Goal: Task Accomplishment & Management: Complete application form

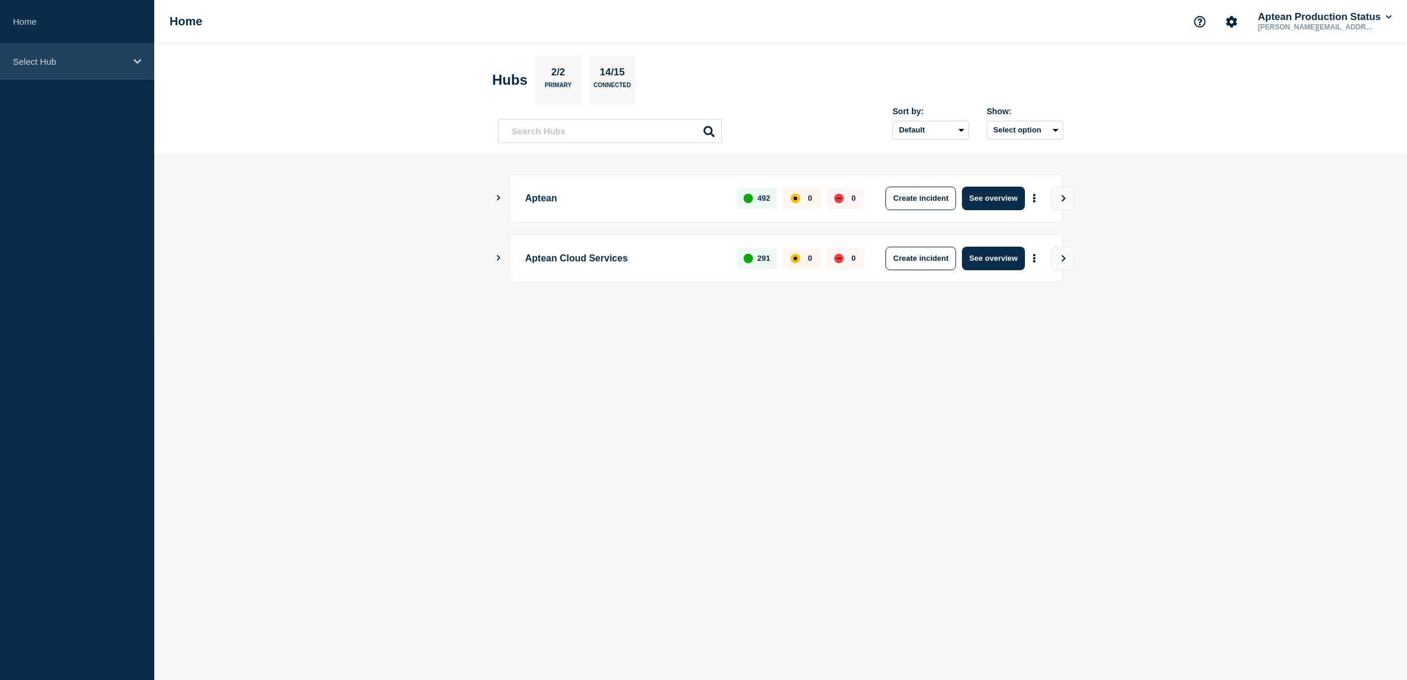
click at [59, 74] on div "Select Hub" at bounding box center [77, 62] width 154 height 36
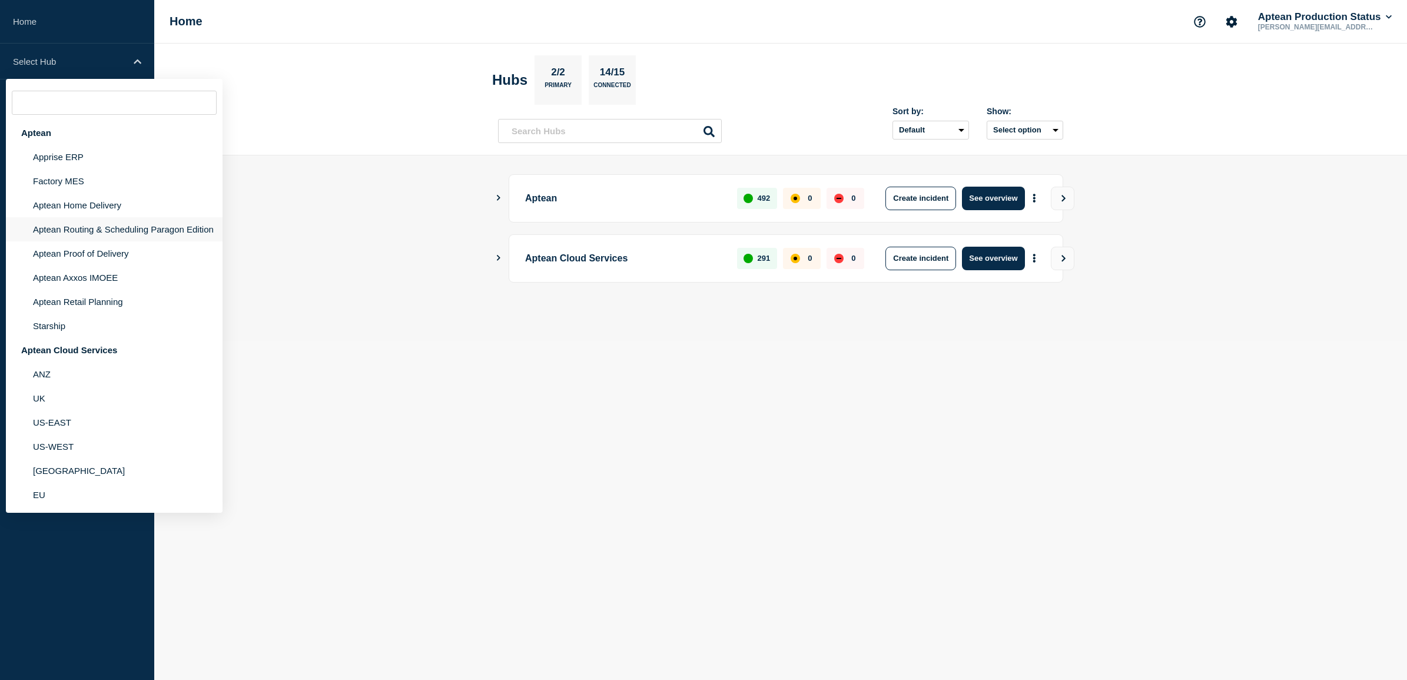
click at [103, 222] on li "Aptean Routing & Scheduling Paragon Edition" at bounding box center [114, 229] width 217 height 24
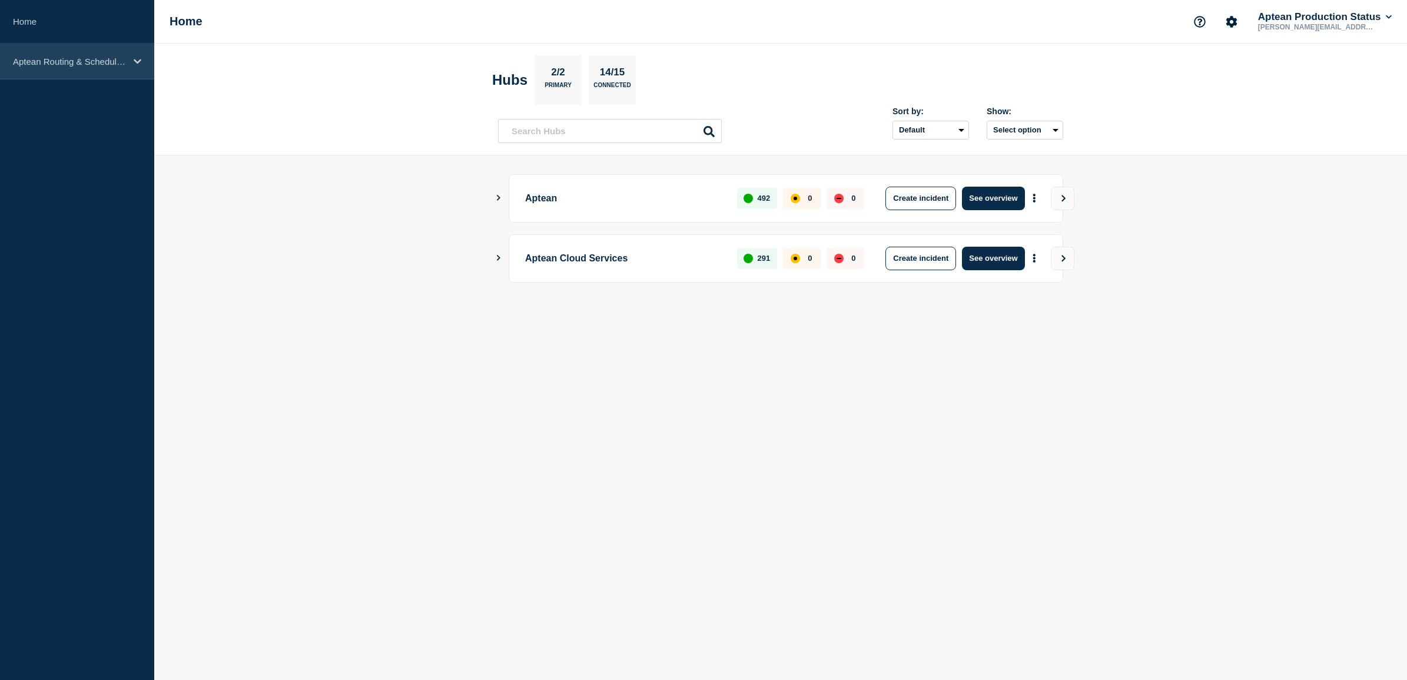
click at [138, 67] on div "Aptean Routing & Scheduling Paragon Edition" at bounding box center [77, 62] width 154 height 36
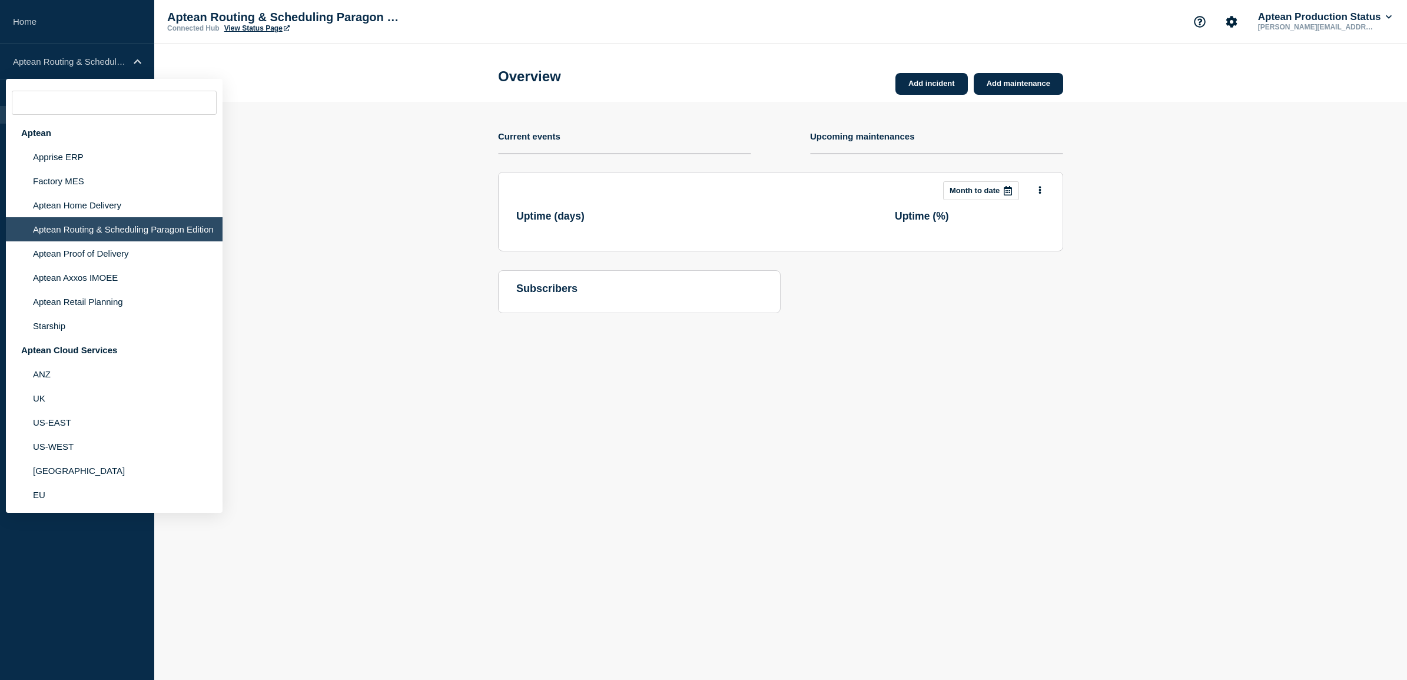
click at [340, 121] on section "Add incident Add maintenance Current events Upcoming maintenances This month Mo…" at bounding box center [780, 216] width 1253 height 229
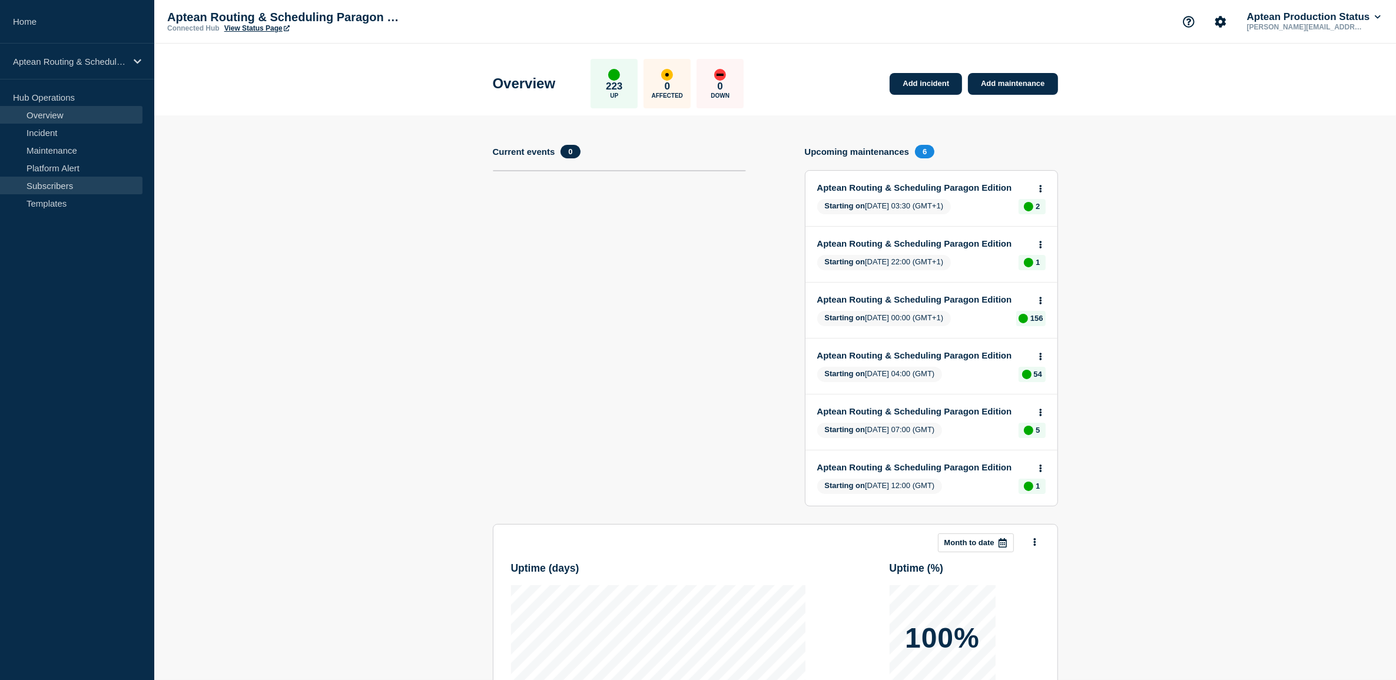
click at [78, 189] on link "Subscribers" at bounding box center [71, 186] width 142 height 18
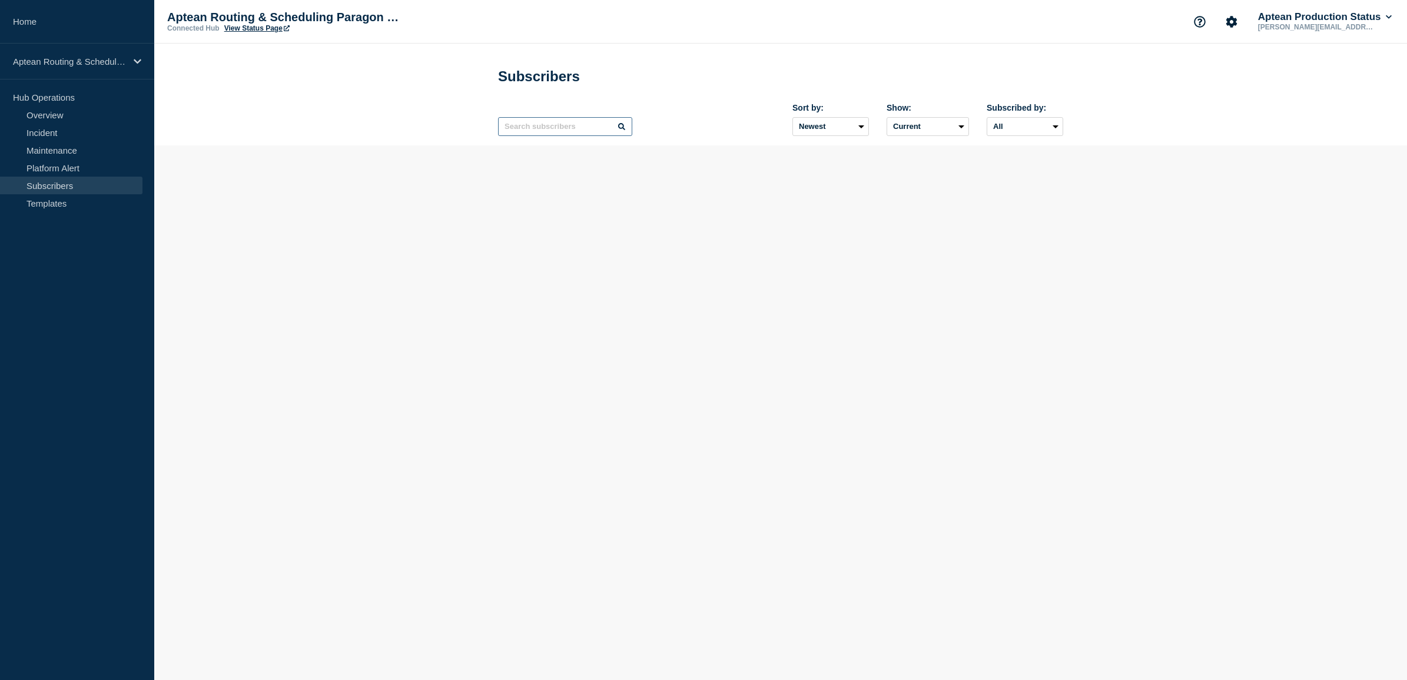
click at [596, 125] on input "text" at bounding box center [565, 126] width 134 height 19
type input "1"
click at [601, 131] on input "text" at bounding box center [565, 126] width 134 height 19
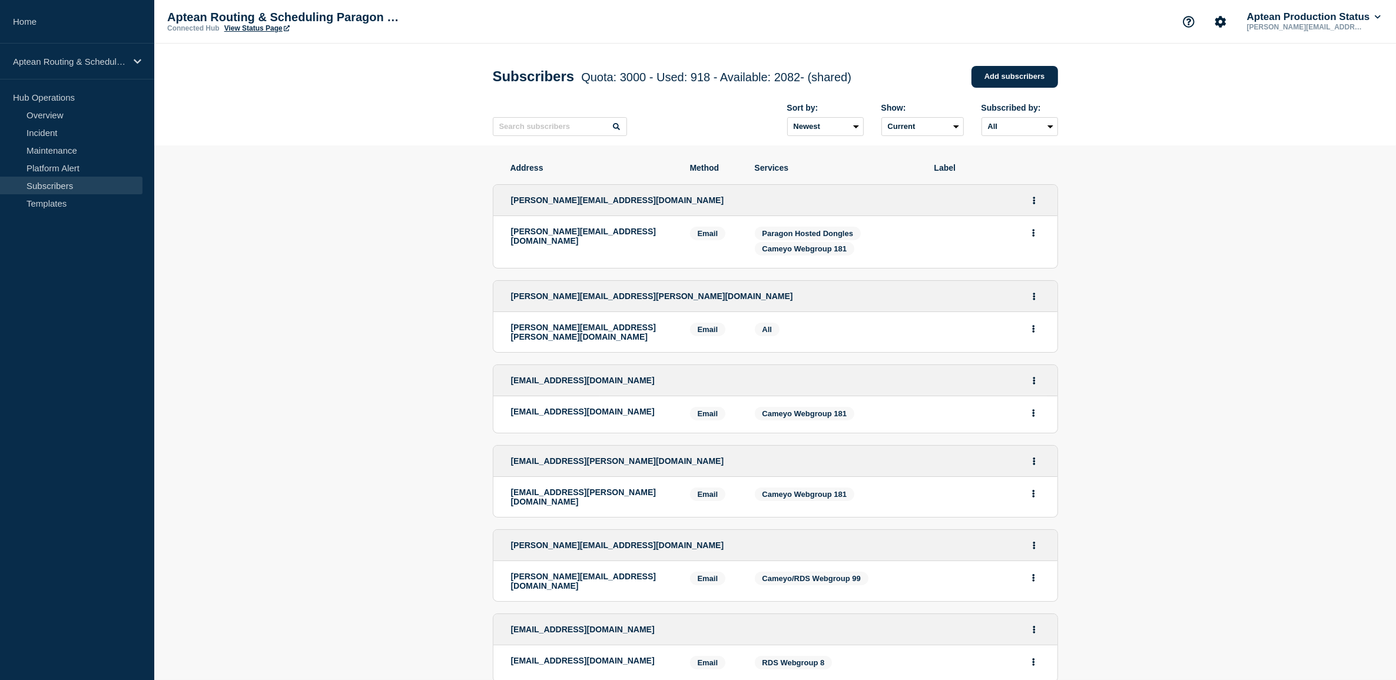
click at [763, 211] on div "[PERSON_NAME][EMAIL_ADDRESS][DOMAIN_NAME]" at bounding box center [775, 200] width 564 height 31
click at [565, 131] on input "text" at bounding box center [560, 126] width 134 height 19
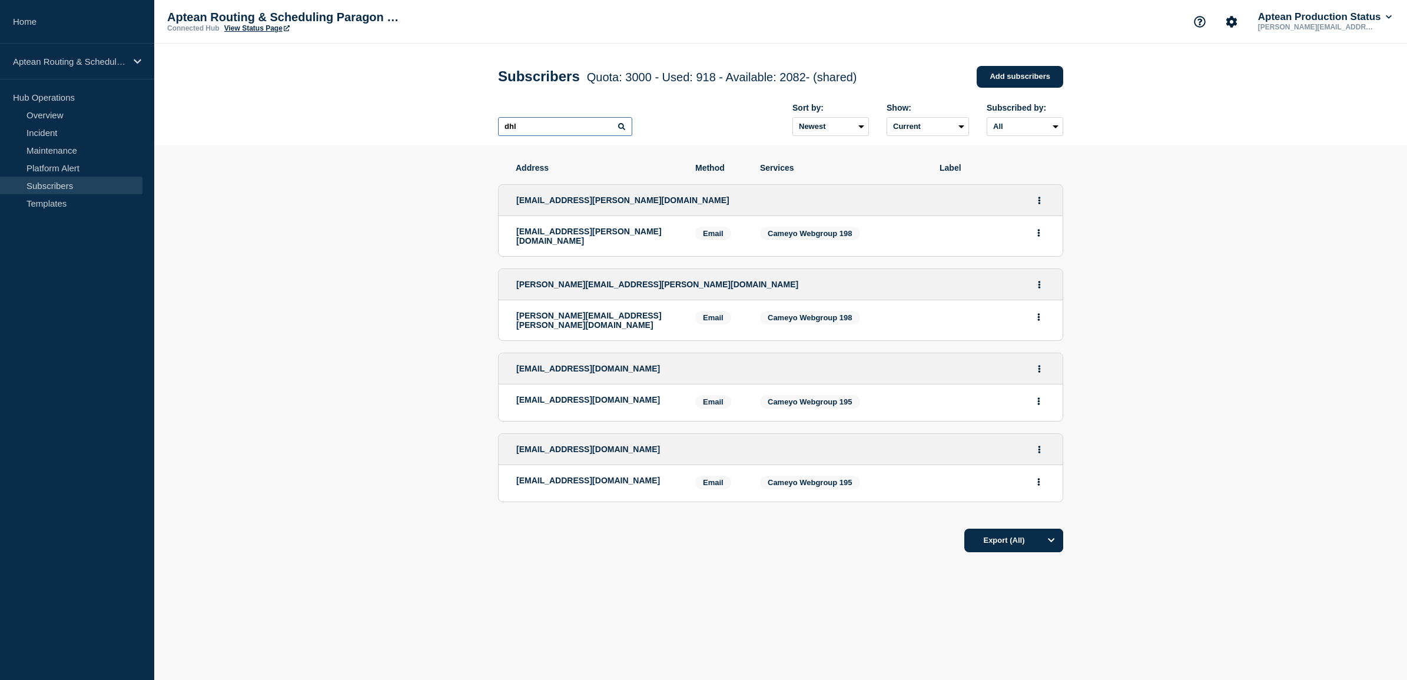
type input "dhl"
click at [692, 567] on div "Address Method Services Label [EMAIL_ADDRESS][PERSON_NAME][DOMAIN_NAME] [DOMAIN…" at bounding box center [780, 393] width 565 height 496
drag, startPoint x: 660, startPoint y: 398, endPoint x: 516, endPoint y: 394, distance: 143.7
click at [516, 395] on div "[EMAIL_ADDRESS][DOMAIN_NAME]" at bounding box center [596, 402] width 161 height 15
copy p "[EMAIL_ADDRESS][DOMAIN_NAME]"
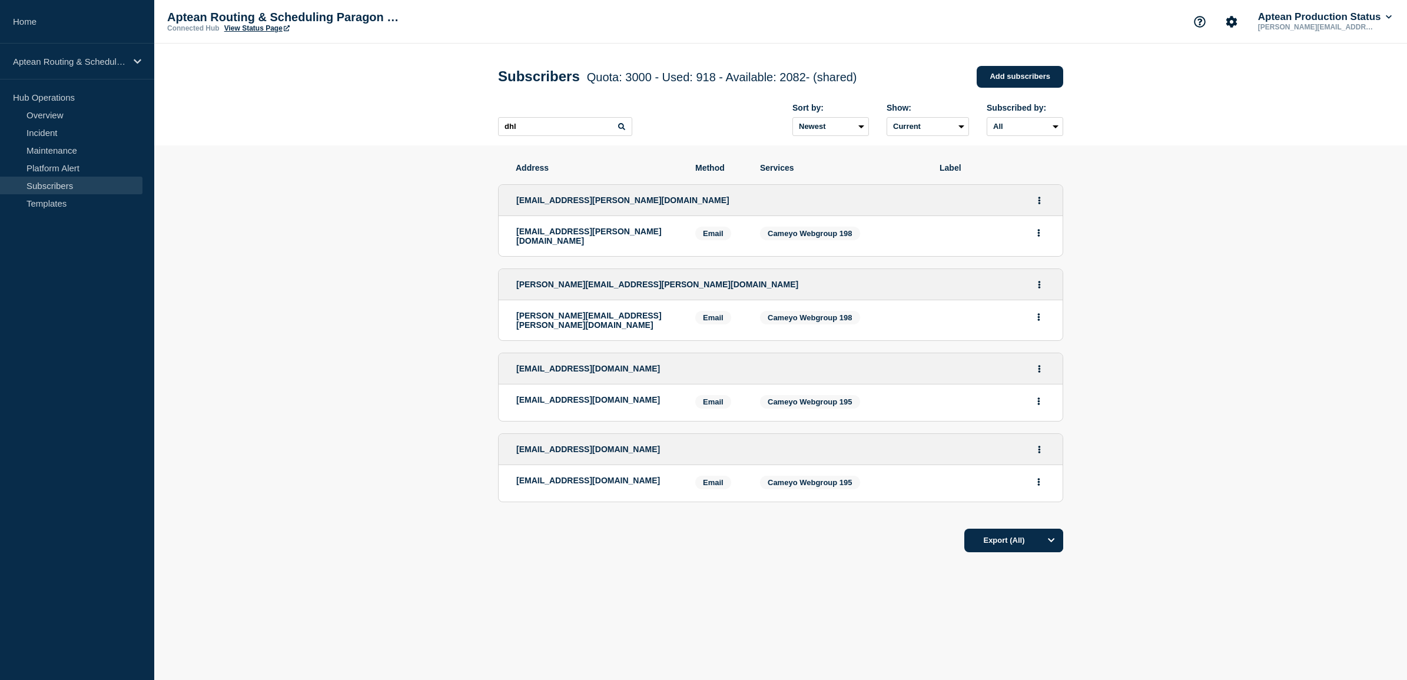
click at [611, 569] on div "Address Method Services Label [EMAIL_ADDRESS][PERSON_NAME][DOMAIN_NAME] [DOMAIN…" at bounding box center [780, 393] width 565 height 496
drag, startPoint x: 666, startPoint y: 477, endPoint x: 498, endPoint y: 476, distance: 168.4
click at [498, 476] on li "[EMAIL_ADDRESS][DOMAIN_NAME] [DOMAIN_NAME][EMAIL_ADDRESS][DOMAIN_NAME] Email Em…" at bounding box center [780, 467] width 565 height 69
copy p "[EMAIL_ADDRESS][DOMAIN_NAME]"
click at [65, 69] on div "Aptean Routing & Scheduling Paragon Edition" at bounding box center [77, 62] width 154 height 36
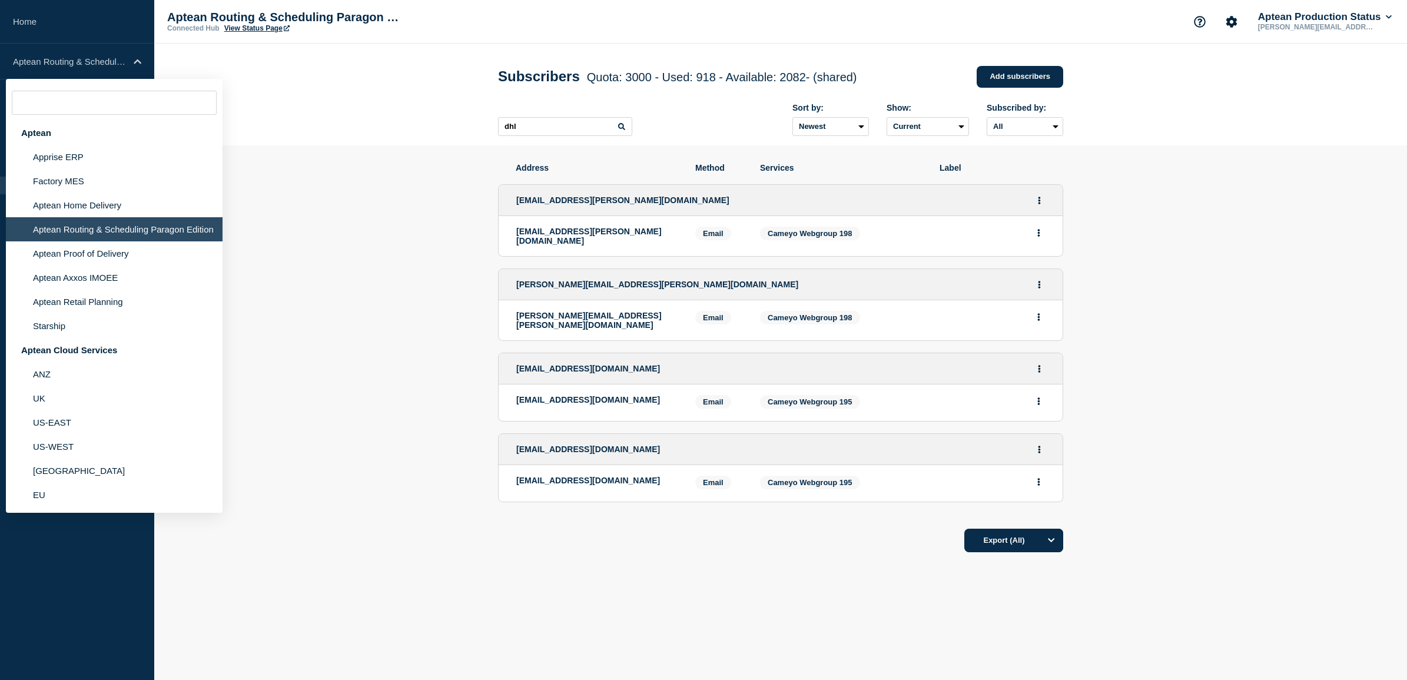
click at [69, 236] on li "Aptean Routing & Scheduling Paragon Edition" at bounding box center [114, 229] width 217 height 24
click at [434, 214] on section "Address Method Services Label [EMAIL_ADDRESS][PERSON_NAME][DOMAIN_NAME] [DOMAIN…" at bounding box center [780, 393] width 1253 height 496
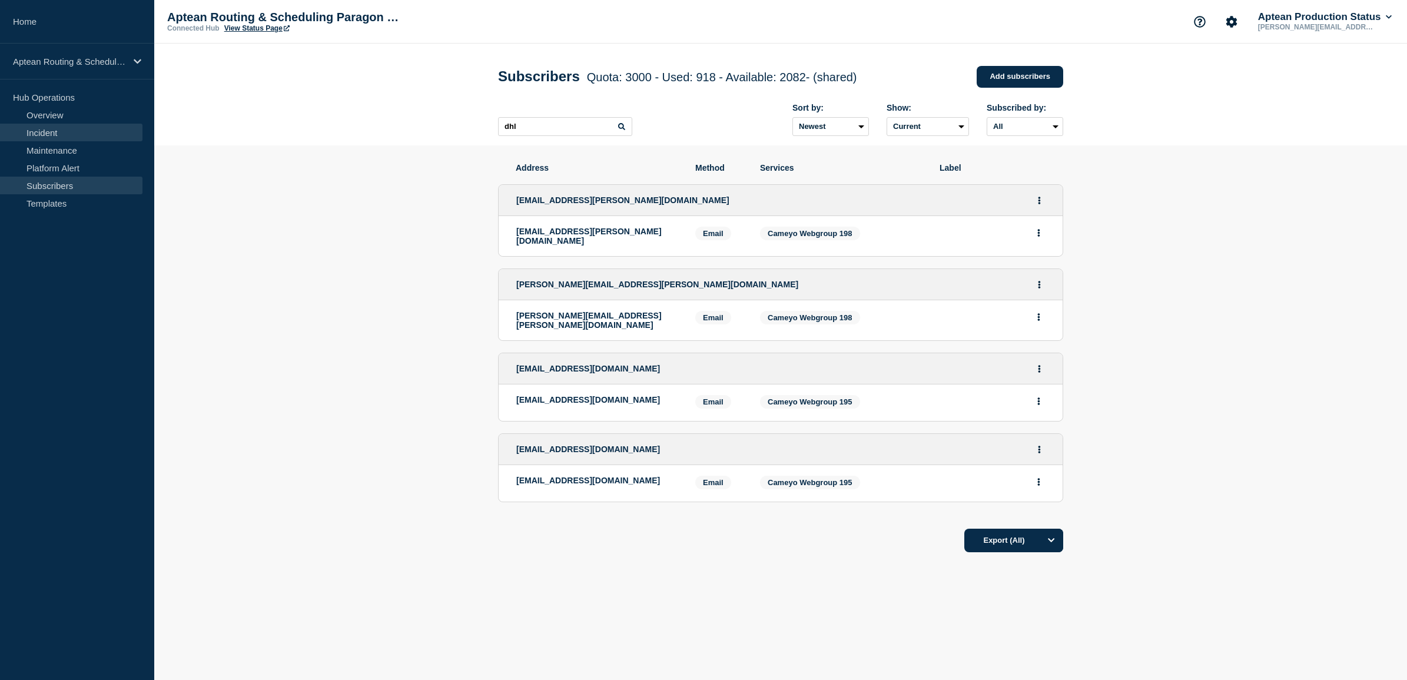
click at [86, 140] on link "Incident" at bounding box center [71, 133] width 142 height 18
click at [87, 144] on link "Maintenance" at bounding box center [71, 150] width 142 height 18
click at [53, 144] on link "Maintenance" at bounding box center [71, 150] width 142 height 18
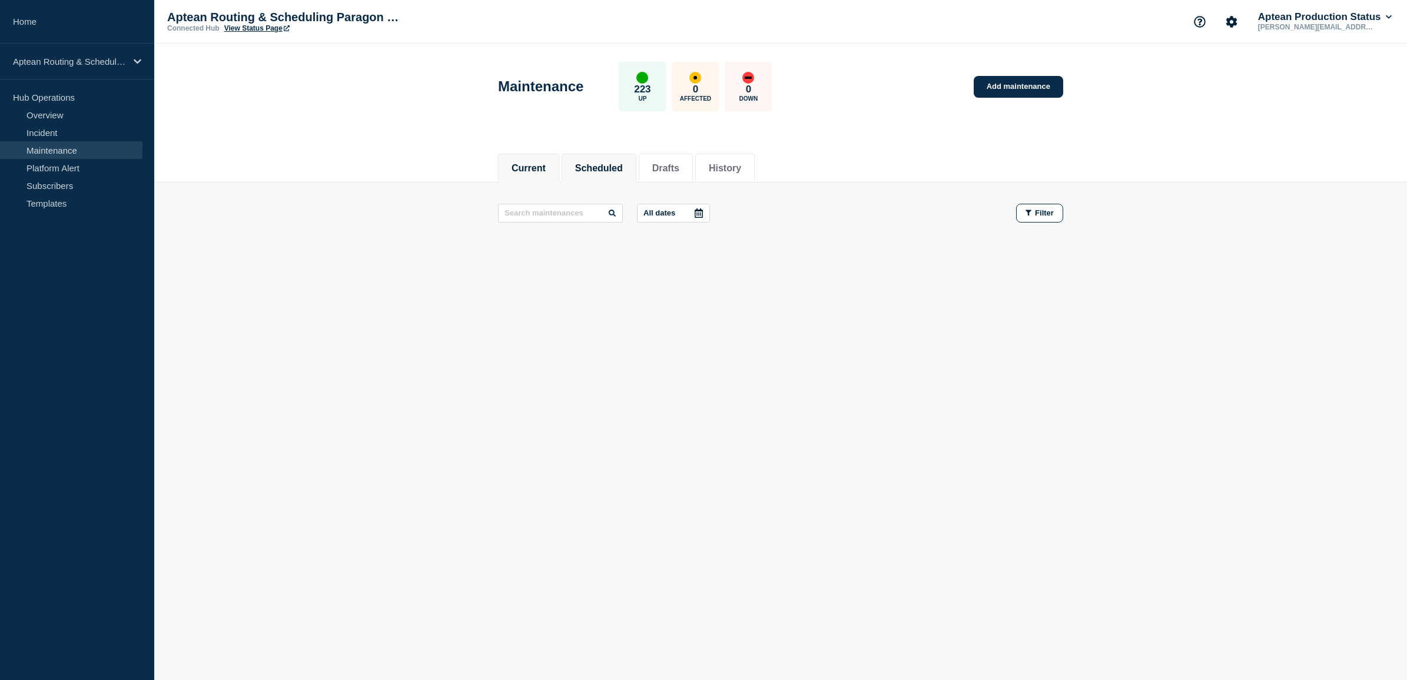
click at [620, 167] on button "Scheduled" at bounding box center [599, 168] width 48 height 11
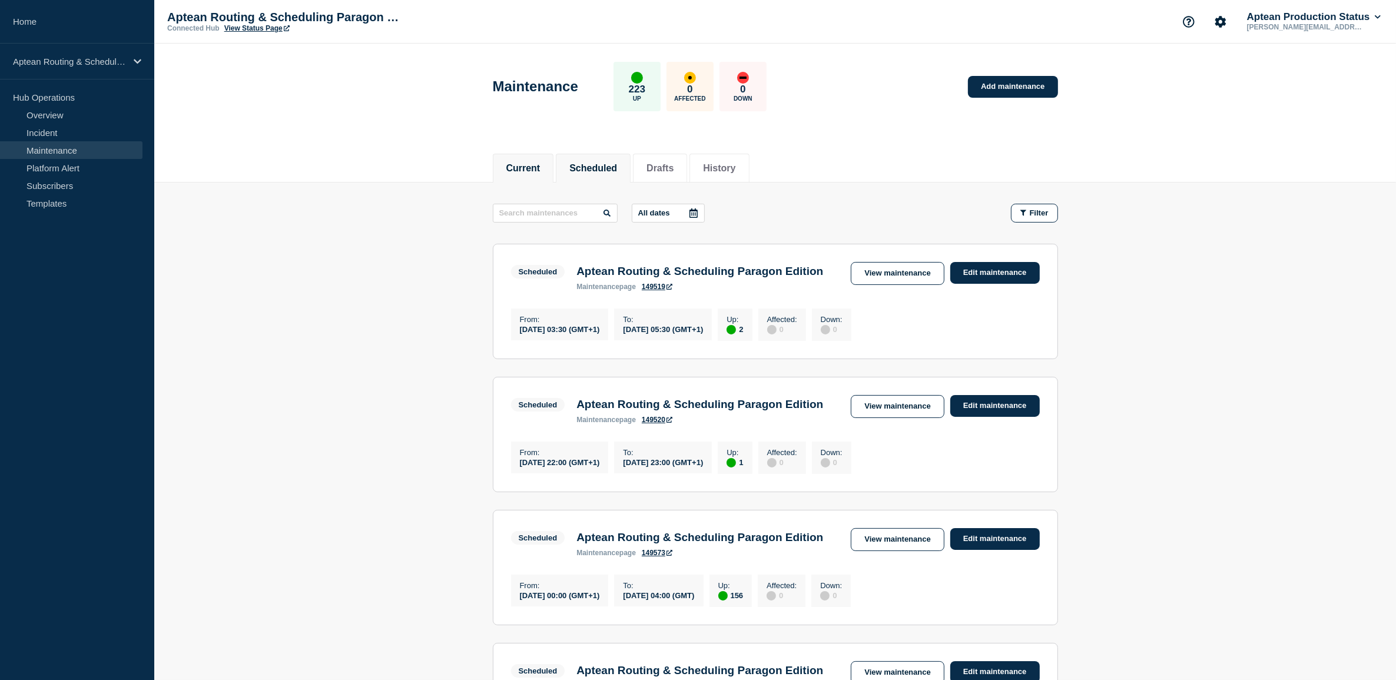
click at [513, 173] on button "Current" at bounding box center [523, 168] width 34 height 11
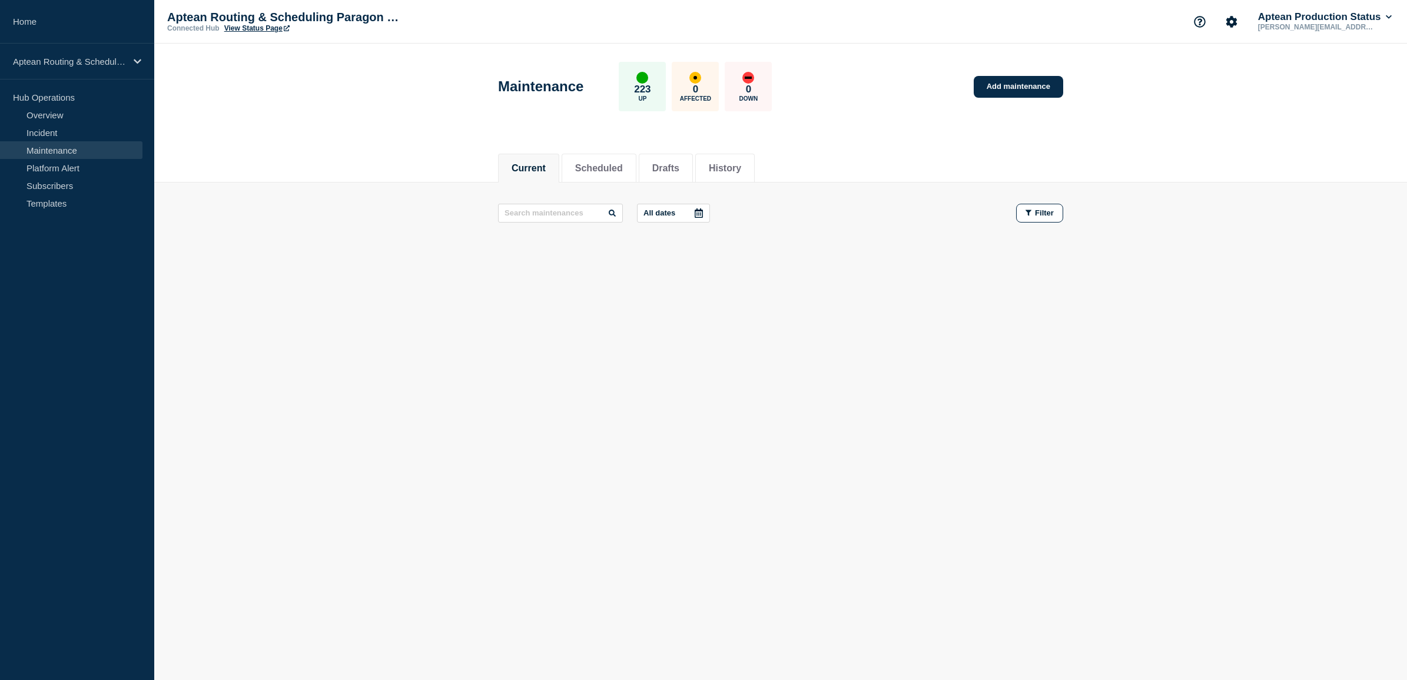
click at [568, 266] on footer at bounding box center [780, 258] width 1253 height 28
click at [1019, 82] on link "Add maintenance" at bounding box center [1018, 87] width 89 height 22
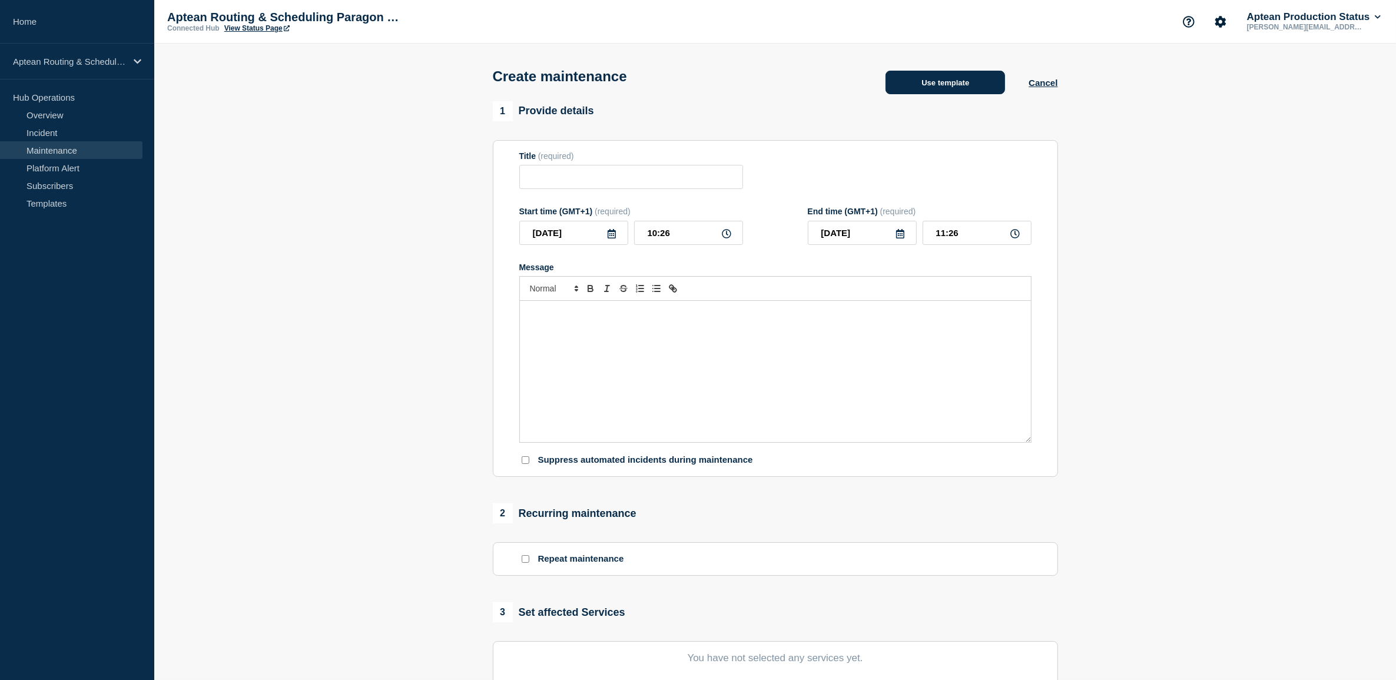
click at [914, 88] on button "Use template" at bounding box center [946, 83] width 120 height 24
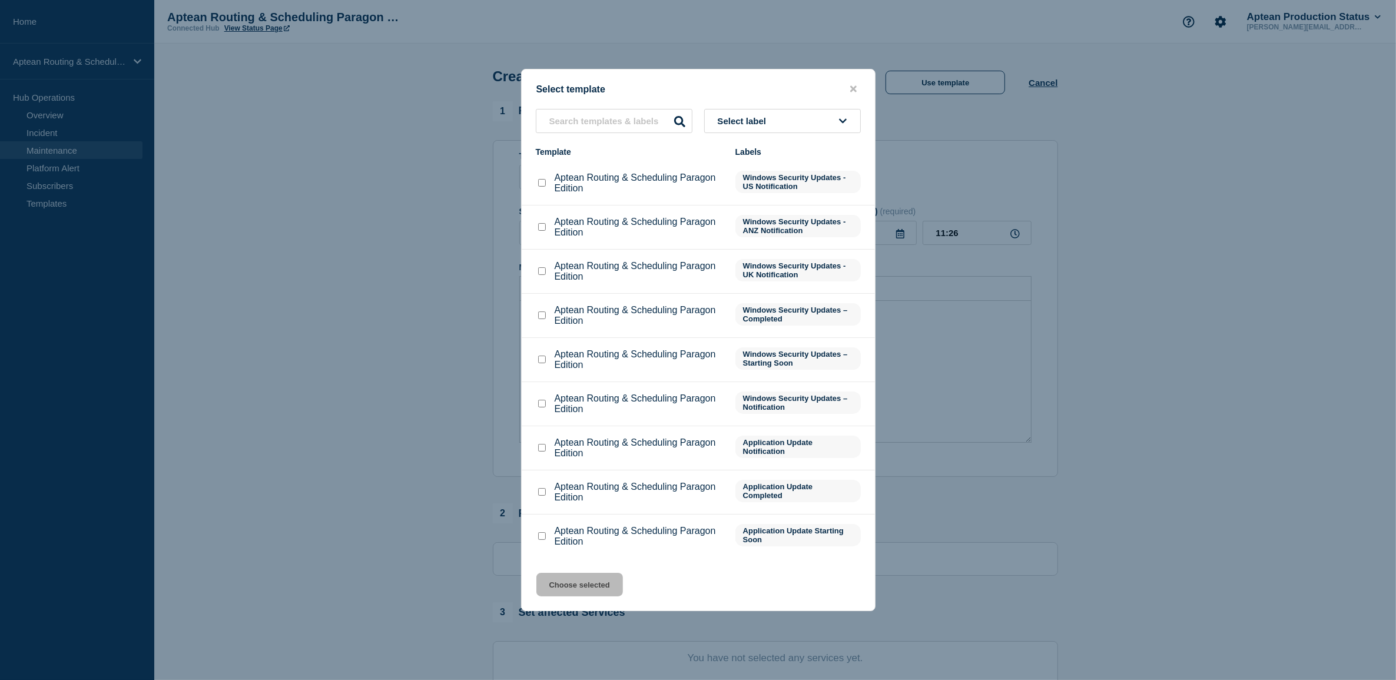
click at [540, 402] on input "Aptean Routing & Scheduling Paragon Edition checkbox" at bounding box center [542, 404] width 8 height 8
checkbox input "true"
click at [582, 581] on button "Choose selected" at bounding box center [579, 585] width 87 height 24
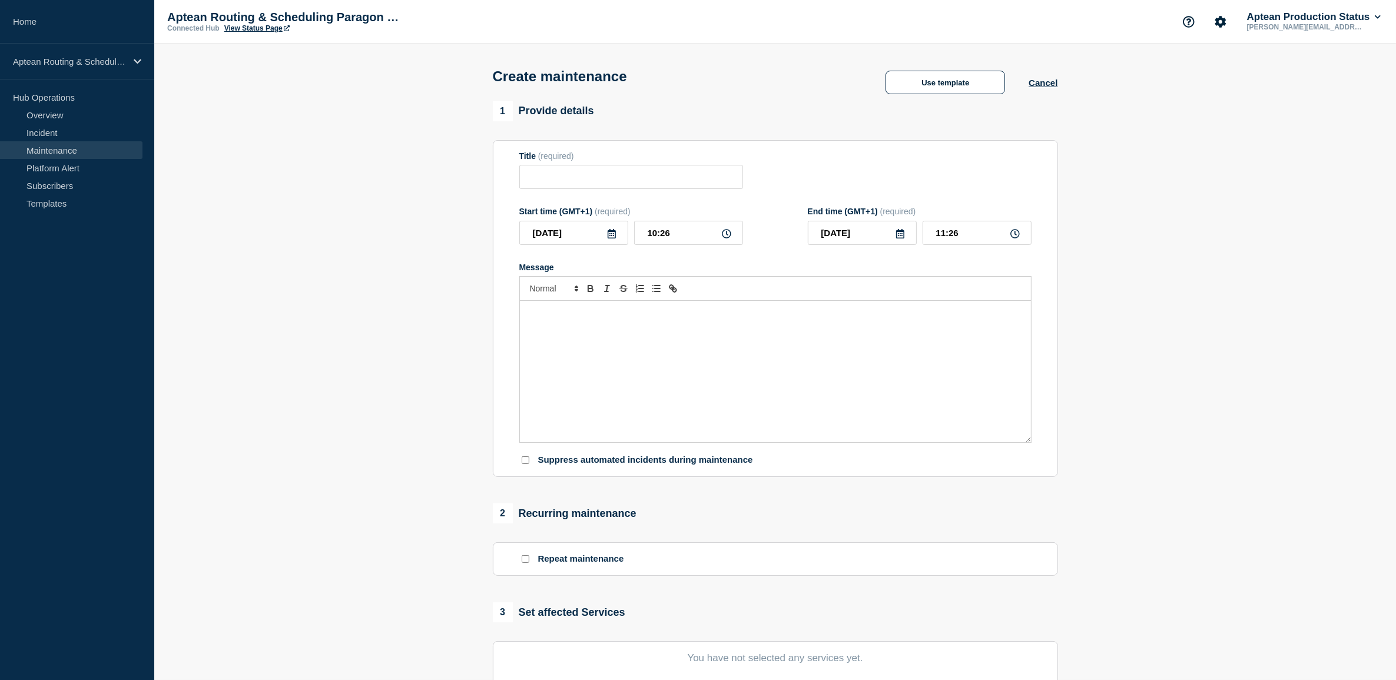
type input "Aptean Routing & Scheduling Paragon Edition"
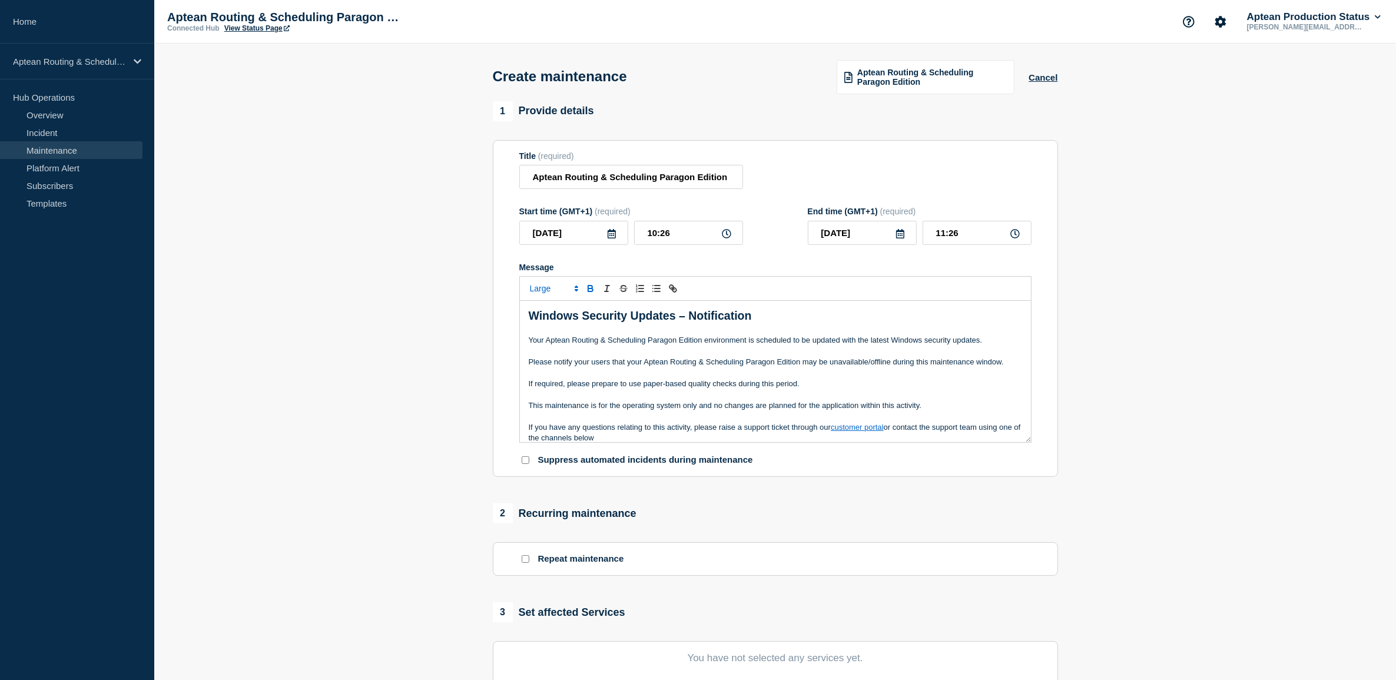
click at [658, 382] on p "If required, please prepare to use paper-based quality checks during this perio…" at bounding box center [775, 384] width 493 height 11
click at [613, 238] on icon at bounding box center [611, 233] width 9 height 9
click at [572, 367] on div "21" at bounding box center [573, 362] width 16 height 16
type input "[DATE]"
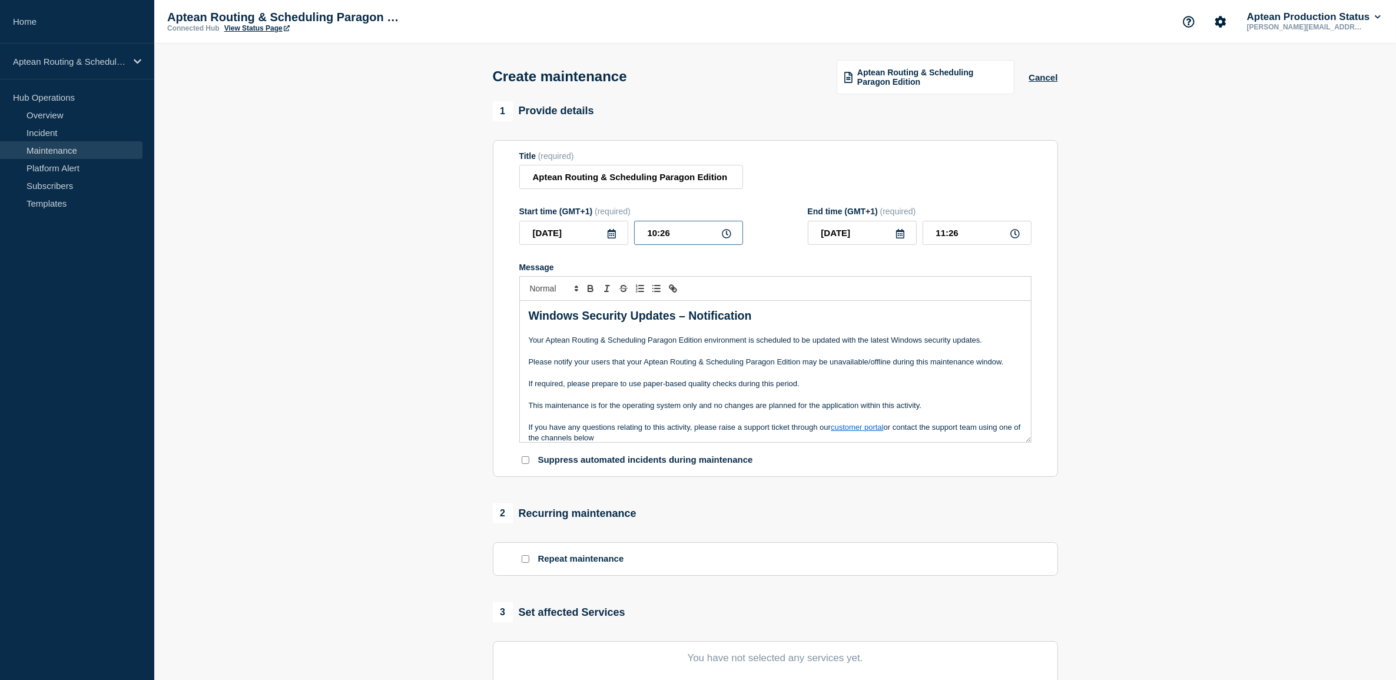
drag, startPoint x: 682, startPoint y: 234, endPoint x: 604, endPoint y: 240, distance: 77.9
click at [604, 240] on div "[DATE] 10:26" at bounding box center [631, 233] width 224 height 24
type input "__:__"
type input "10:00"
click at [975, 228] on input "11:00" at bounding box center [977, 233] width 109 height 24
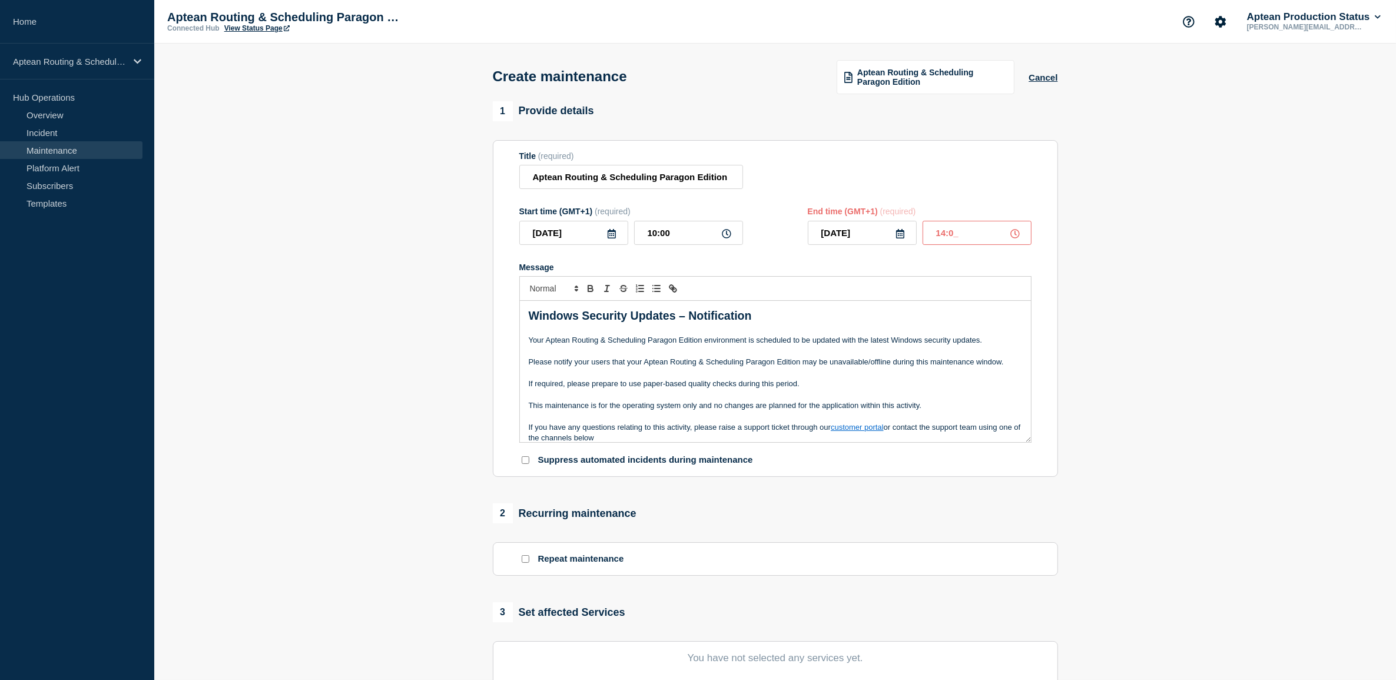
type input "14:00"
click at [963, 195] on form "Title (required) Aptean Routing & Scheduling Paragon Edition Start time (GMT+1)…" at bounding box center [775, 308] width 512 height 315
click at [892, 372] on p "Message" at bounding box center [775, 373] width 493 height 11
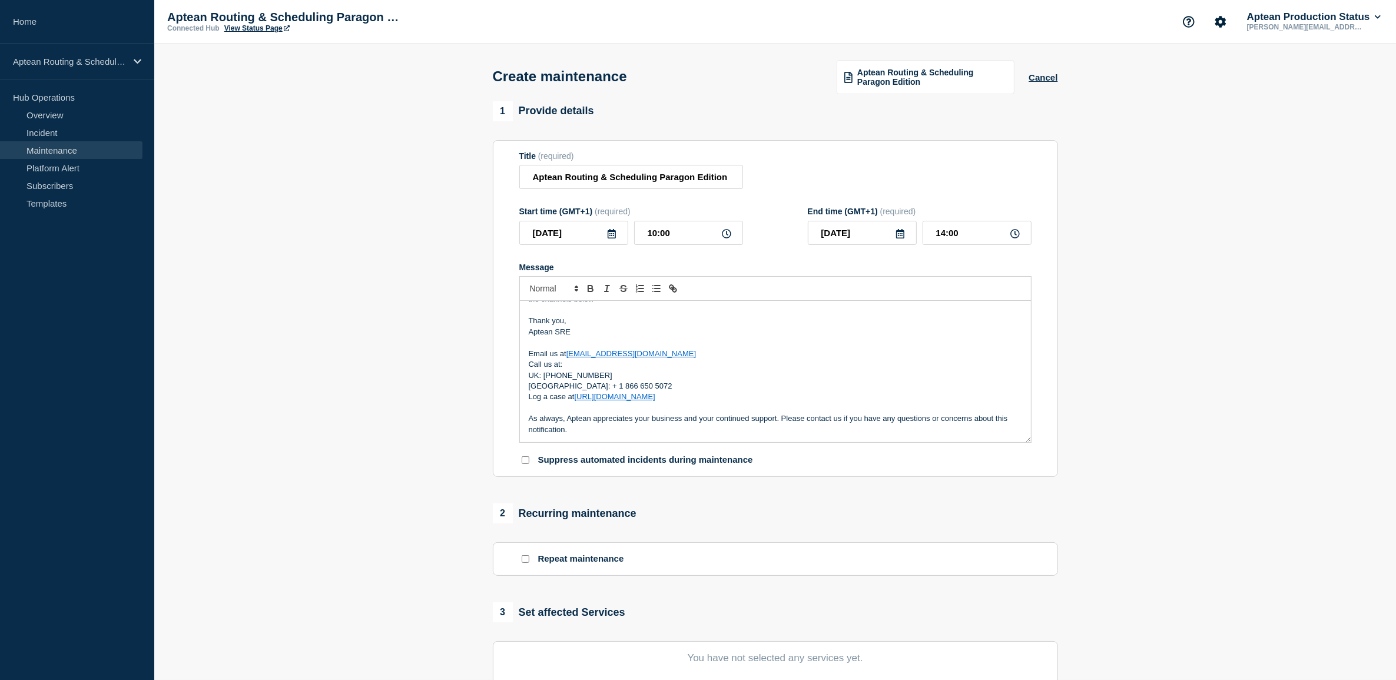
click at [754, 254] on form "Title (required) Aptean Routing & Scheduling Paragon Edition Start time (GMT+1)…" at bounding box center [775, 308] width 512 height 315
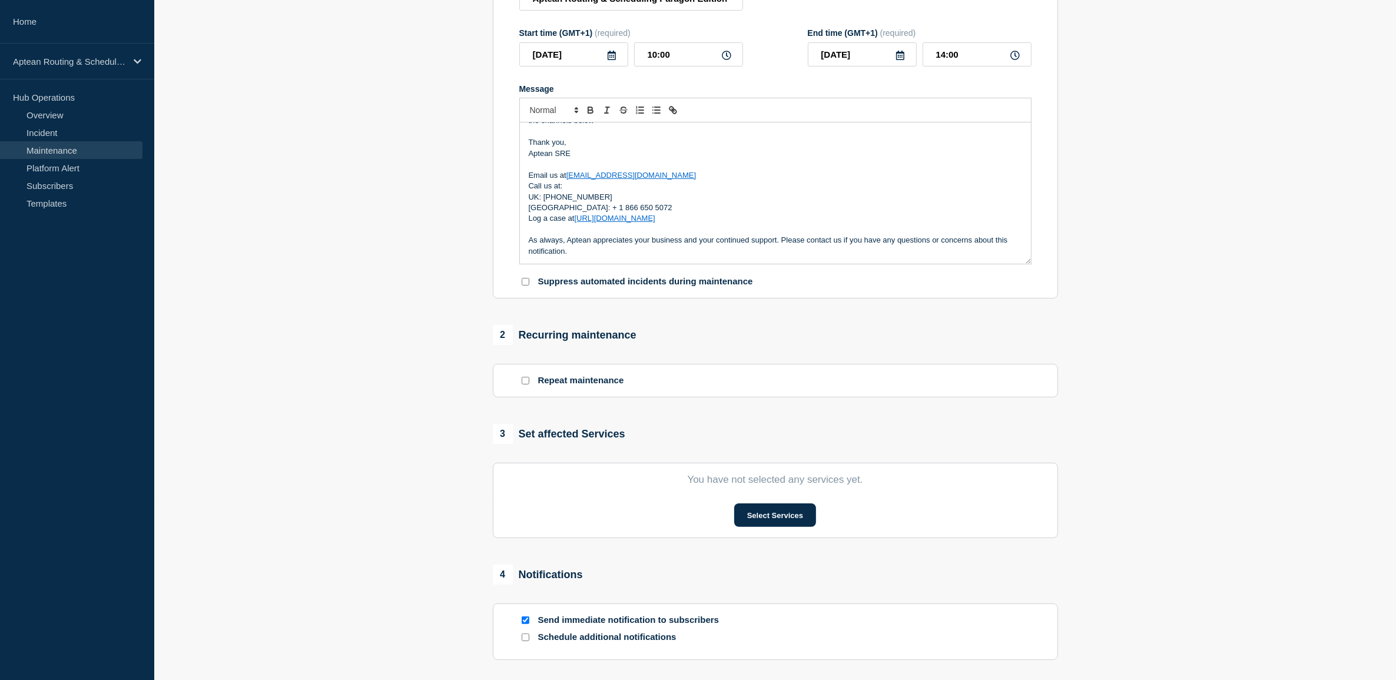
scroll to position [348, 0]
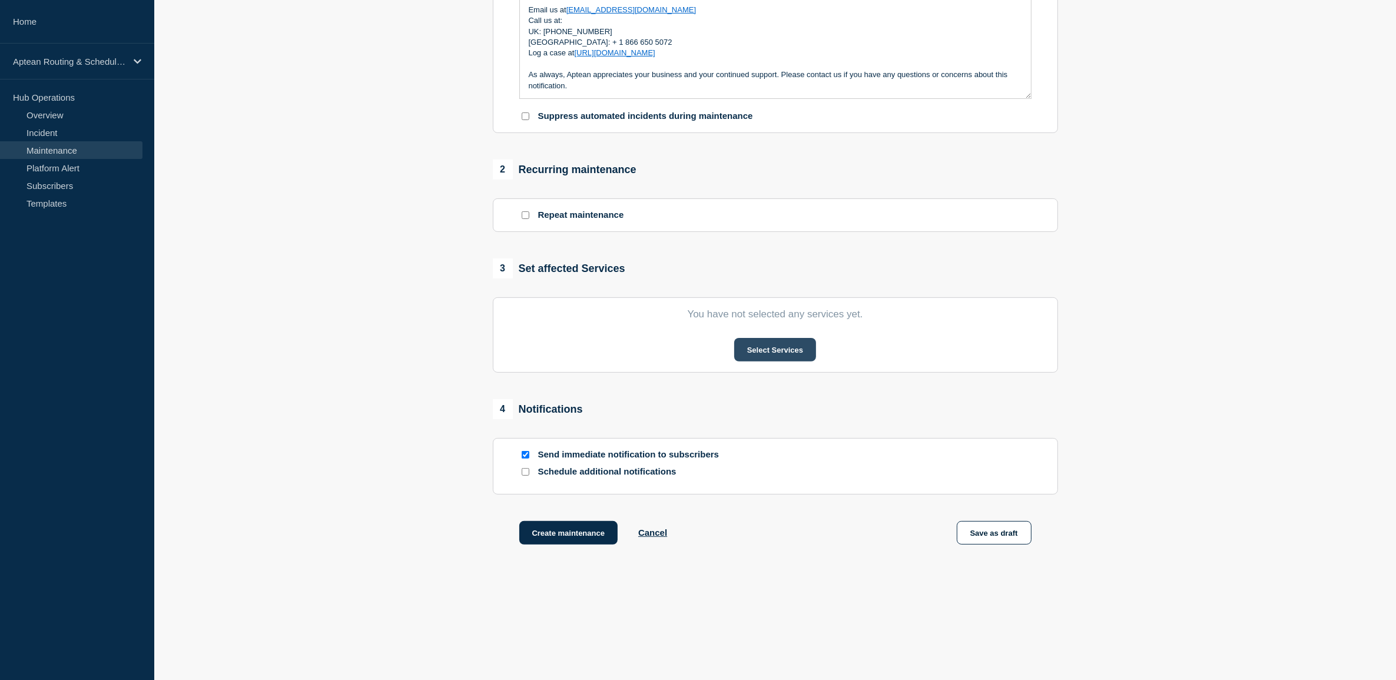
click at [774, 351] on button "Select Services" at bounding box center [775, 350] width 82 height 24
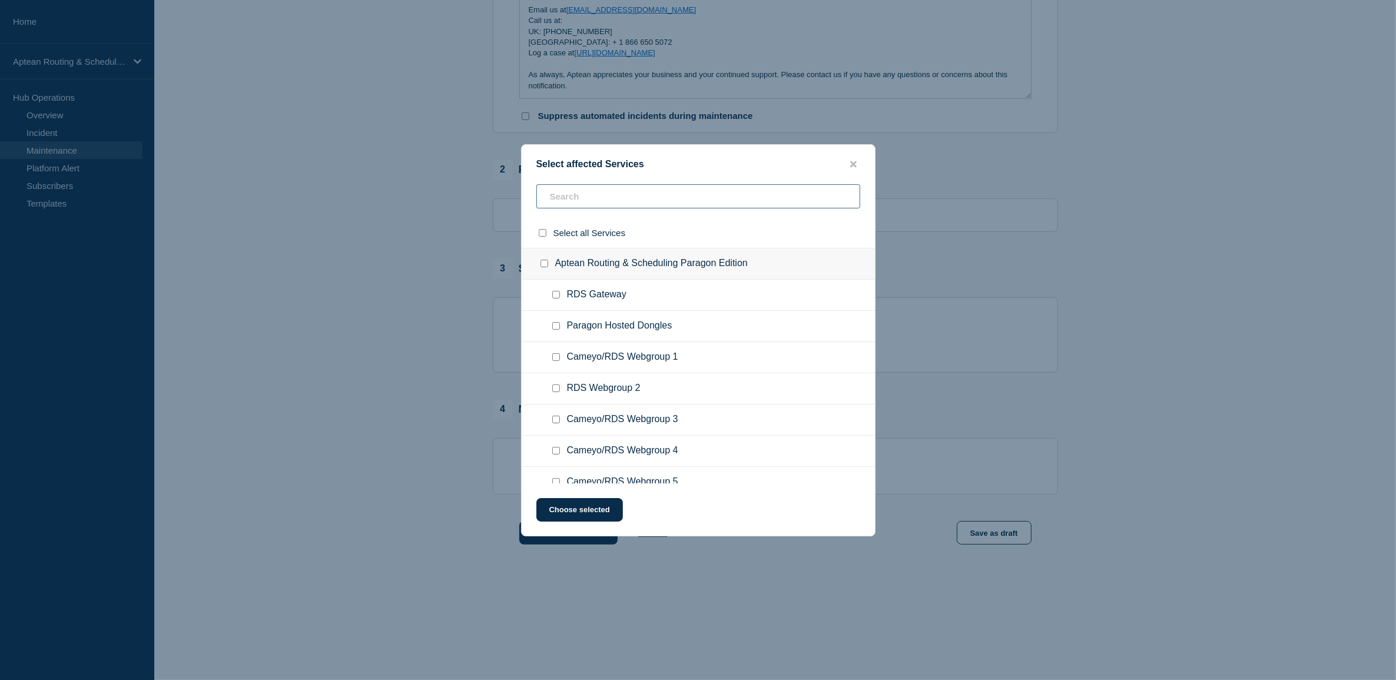
click at [624, 203] on input "text" at bounding box center [698, 196] width 324 height 24
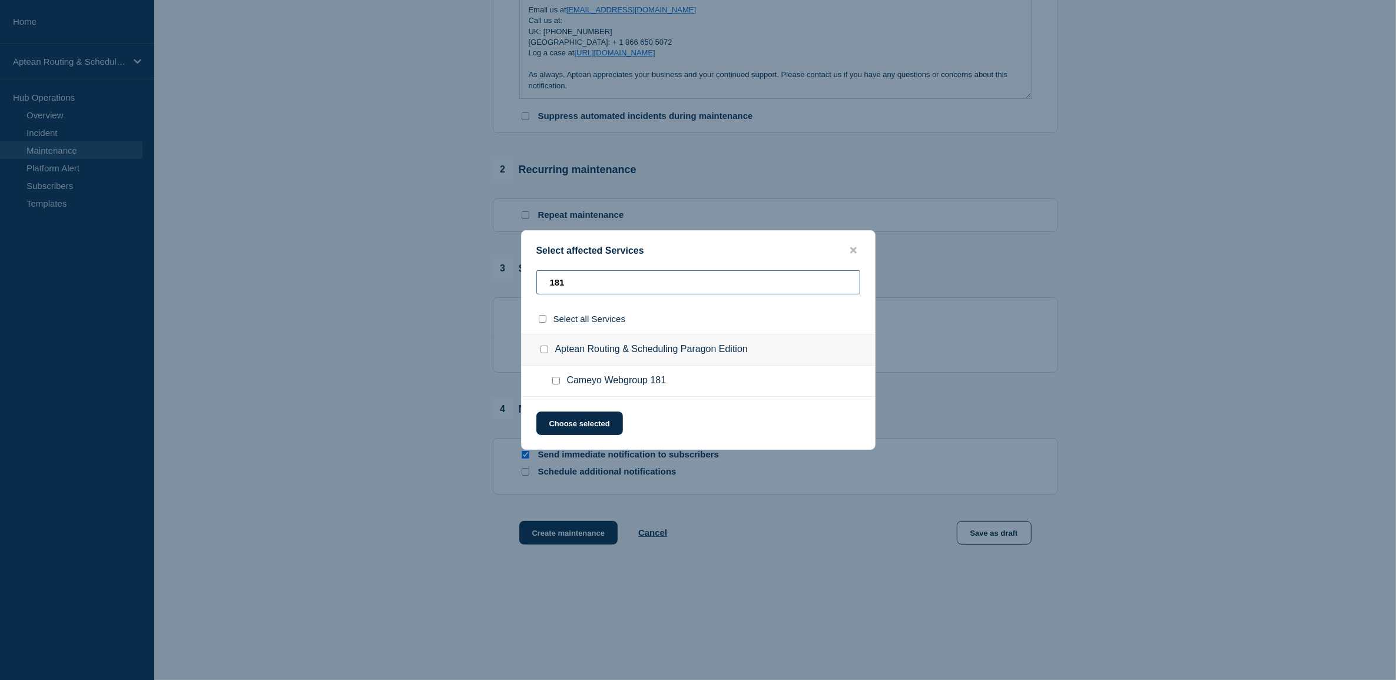
type input "181"
click at [553, 383] on input "Cameyo Webgroup 181 checkbox" at bounding box center [556, 381] width 8 height 8
checkbox input "true"
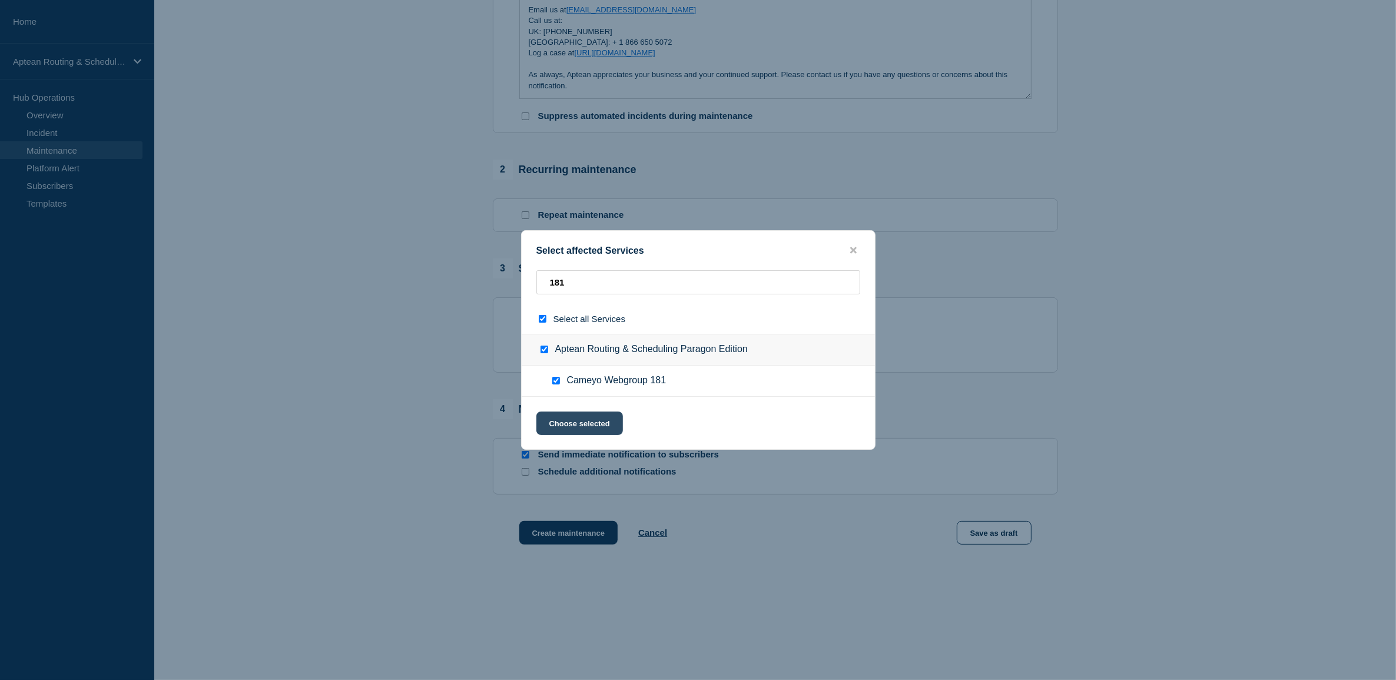
click at [577, 419] on button "Choose selected" at bounding box center [579, 424] width 87 height 24
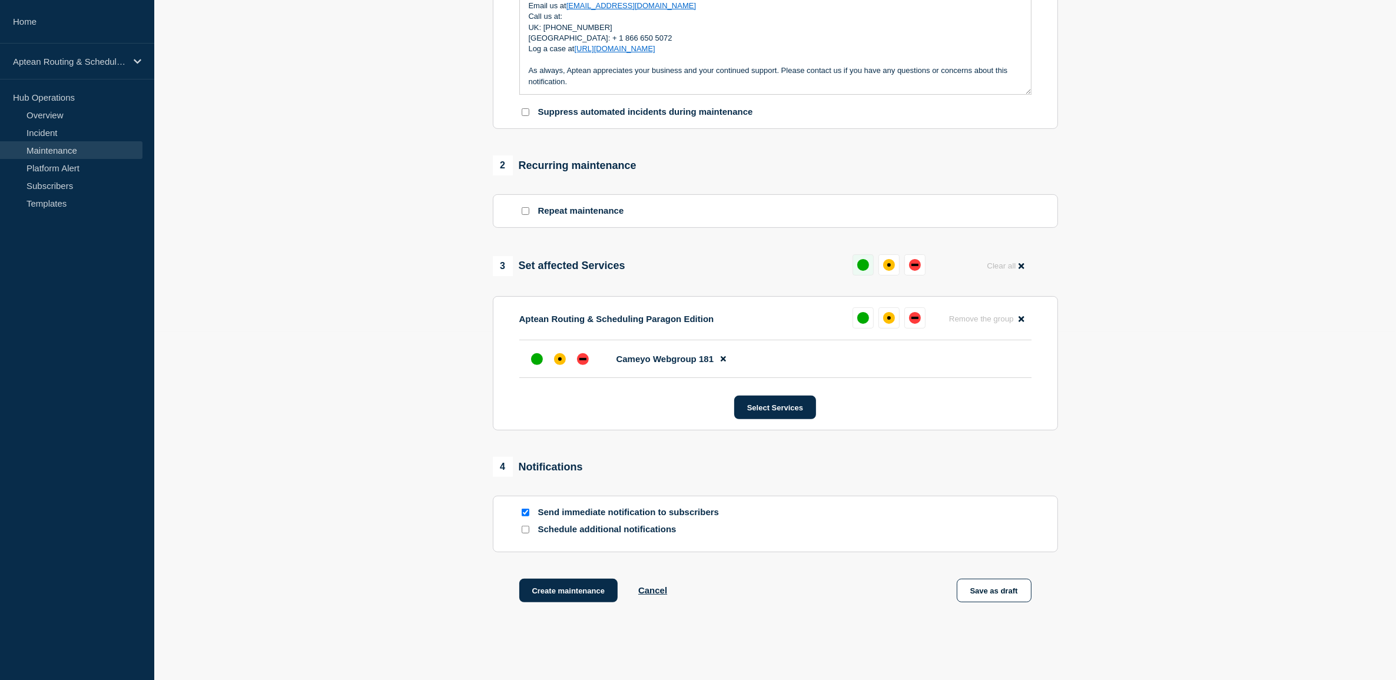
click at [871, 271] on button at bounding box center [863, 264] width 21 height 21
click at [524, 533] on input "Schedule additional notifications" at bounding box center [526, 530] width 8 height 8
checkbox input "true"
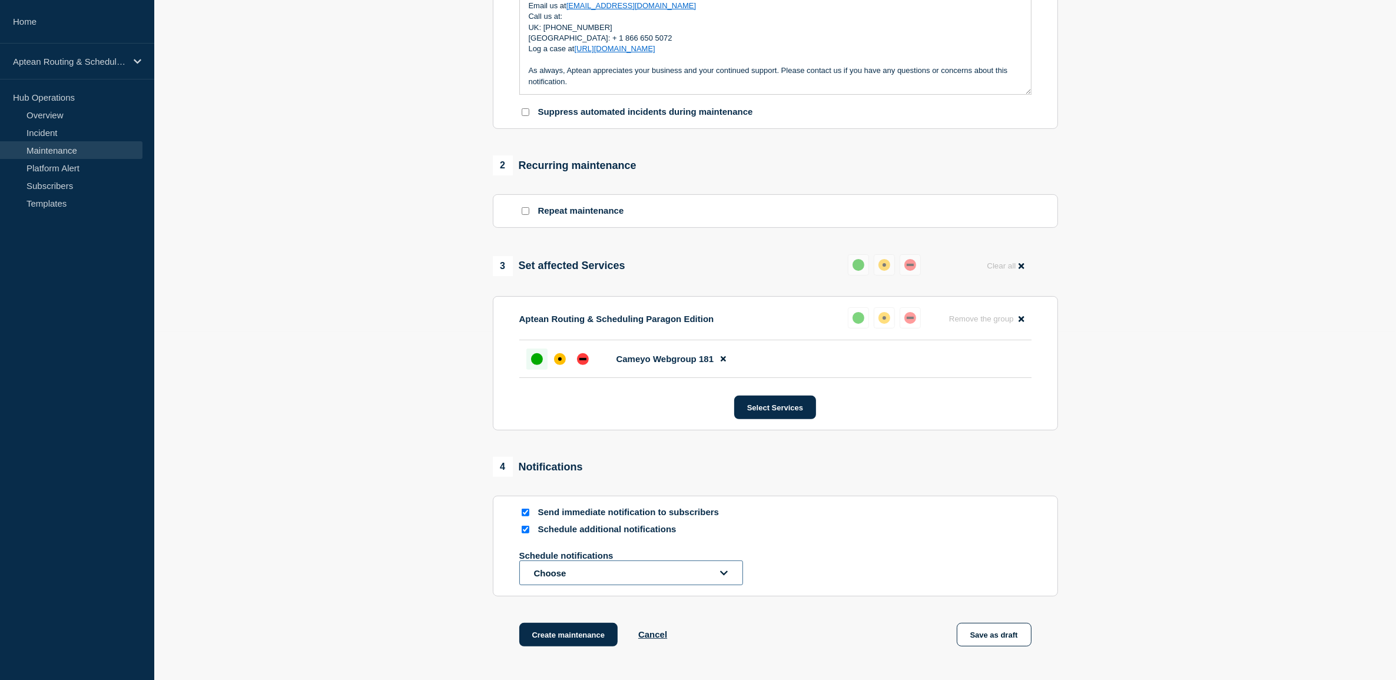
click at [551, 581] on button "Choose" at bounding box center [631, 573] width 224 height 25
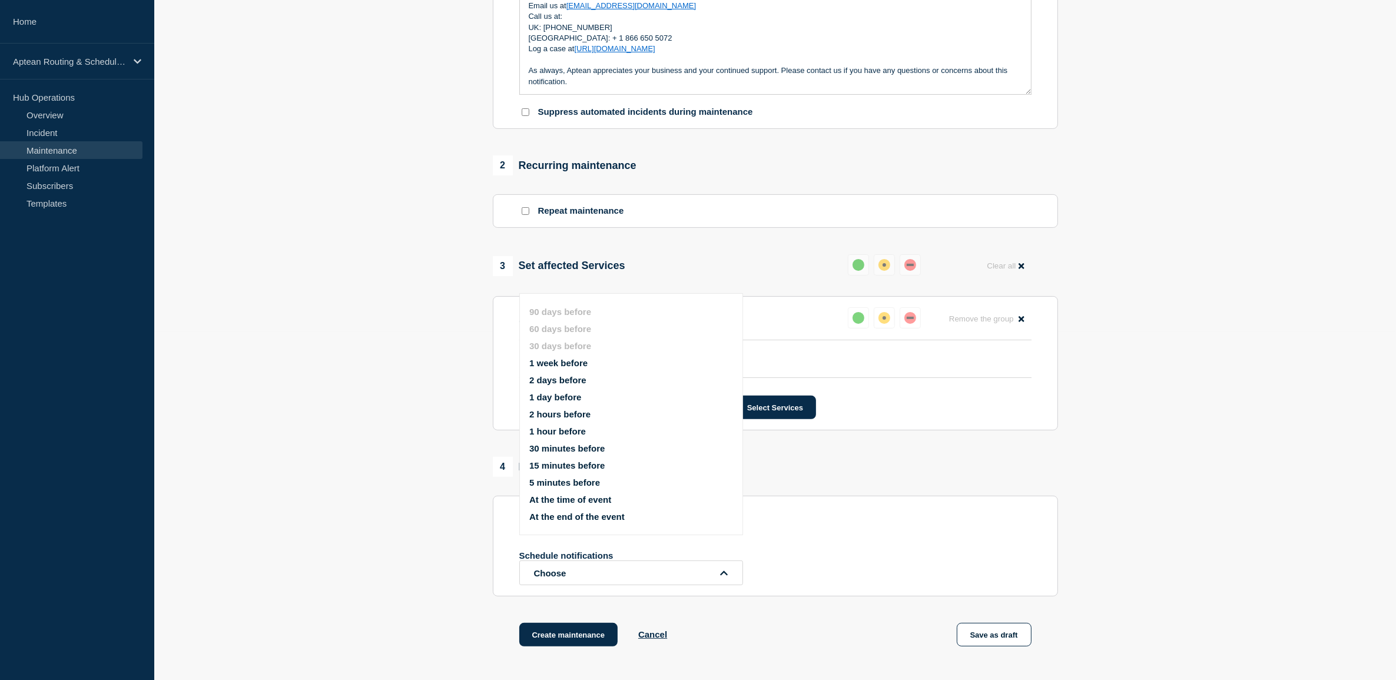
click at [561, 362] on button "1 week before" at bounding box center [558, 363] width 58 height 10
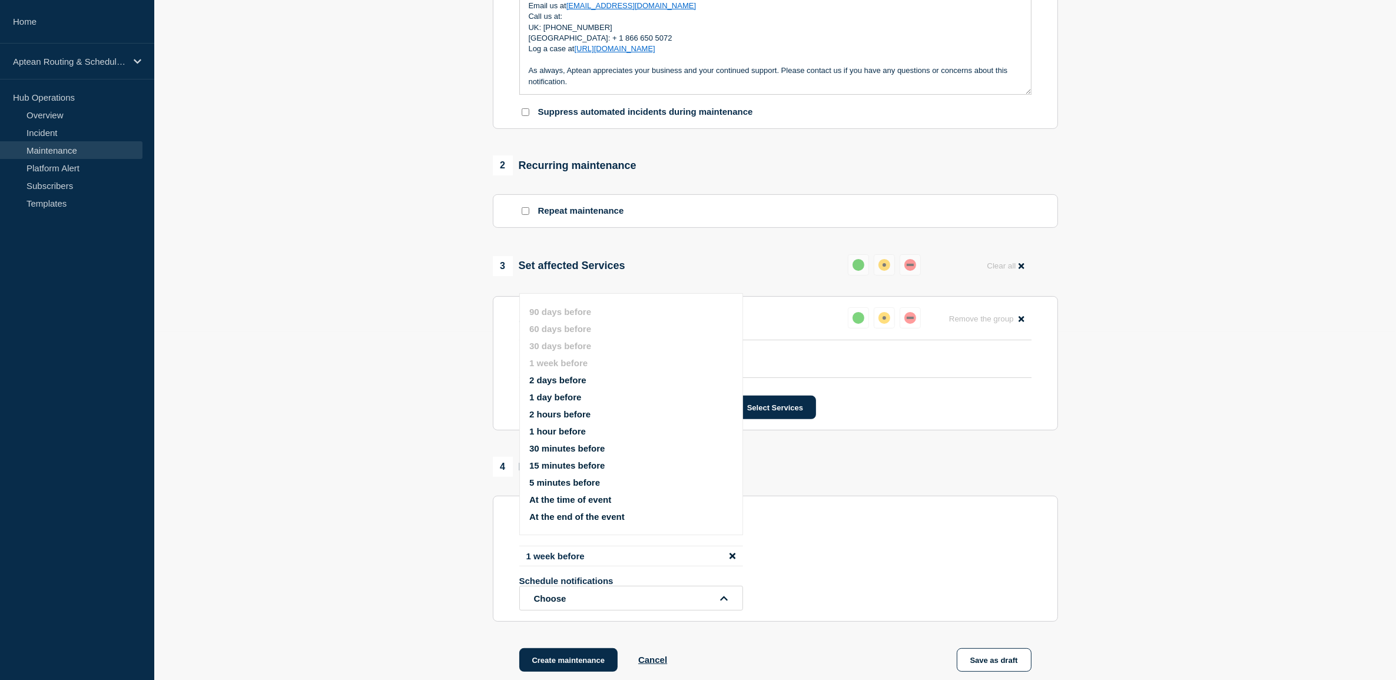
click at [539, 436] on button "1 hour before" at bounding box center [557, 431] width 57 height 10
click at [787, 496] on div "4 Notifications Send immediate notification to subscribers Schedule additional …" at bounding box center [775, 549] width 565 height 185
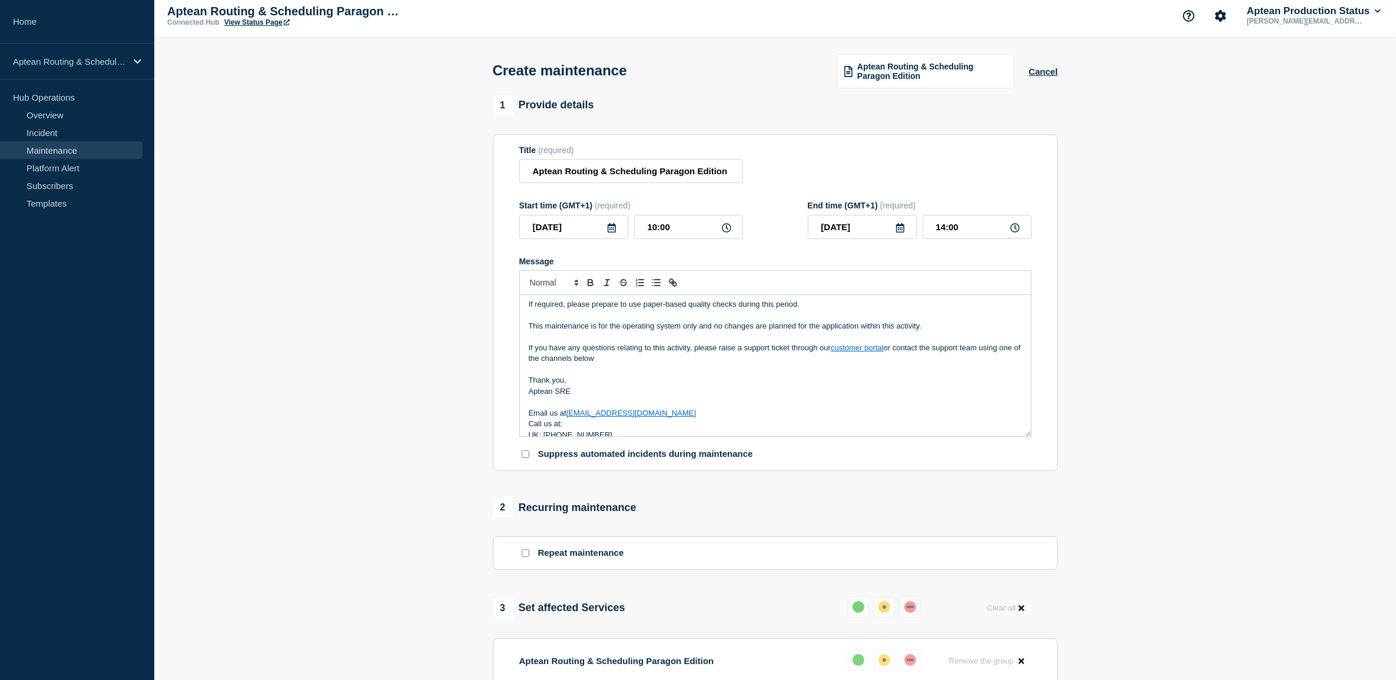
scroll to position [0, 0]
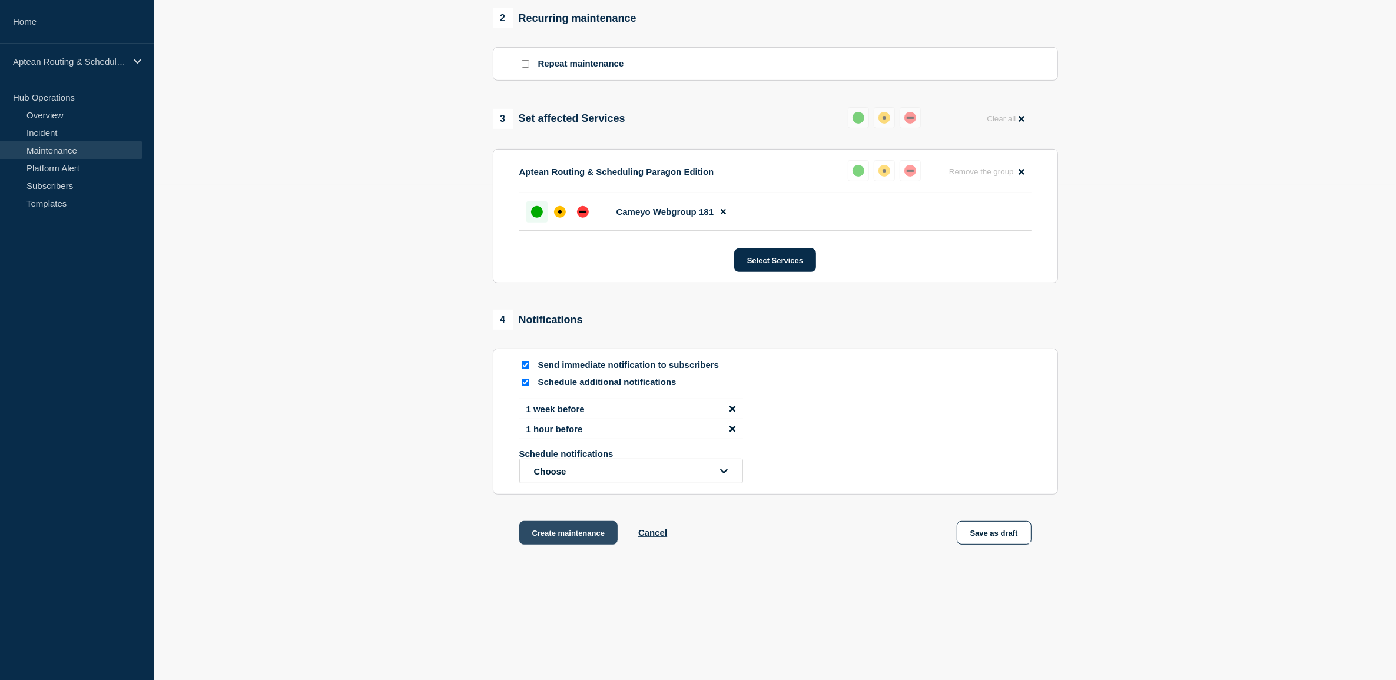
click at [584, 536] on button "Create maintenance" at bounding box center [568, 533] width 99 height 24
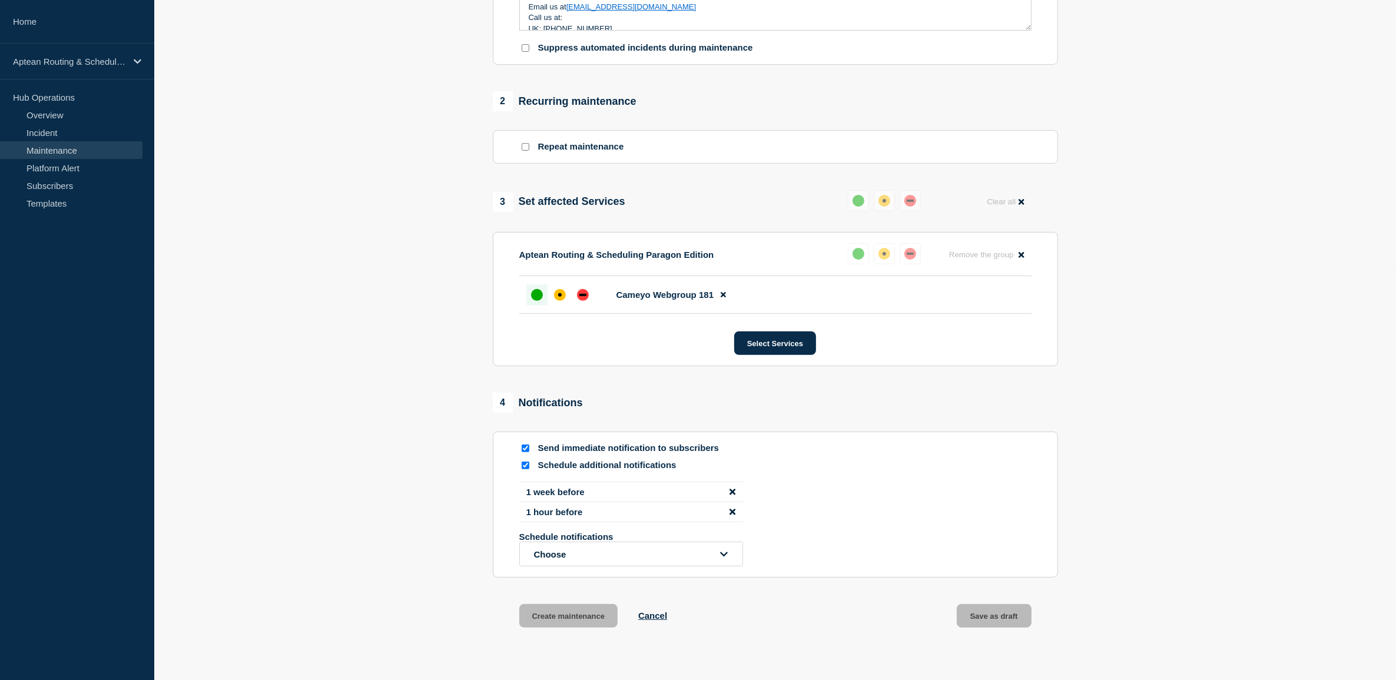
scroll to position [207, 0]
